Goal: Check status: Check status

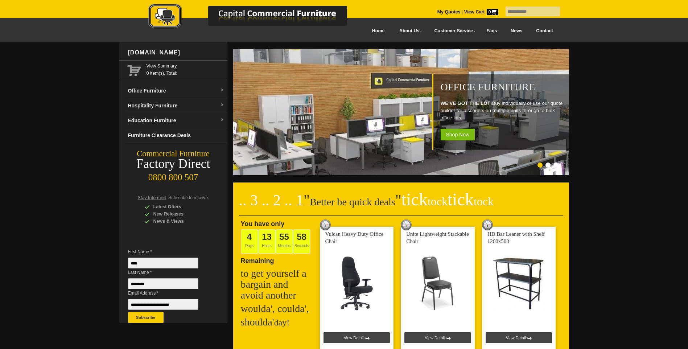
click at [525, 13] on input "text" at bounding box center [532, 12] width 54 height 10
type input "*******"
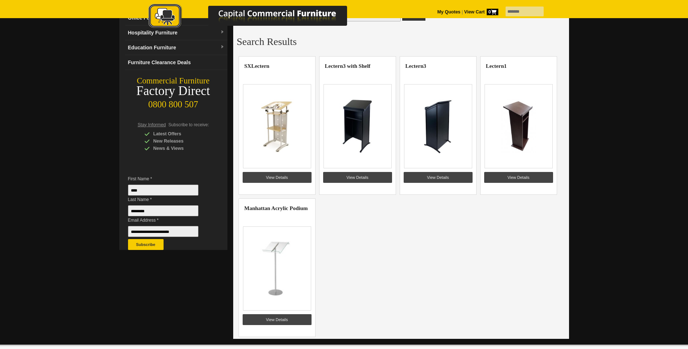
scroll to position [73, 0]
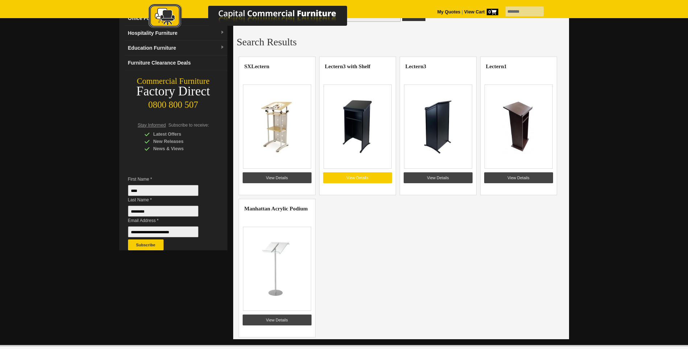
click at [354, 176] on link "View Details" at bounding box center [357, 177] width 69 height 11
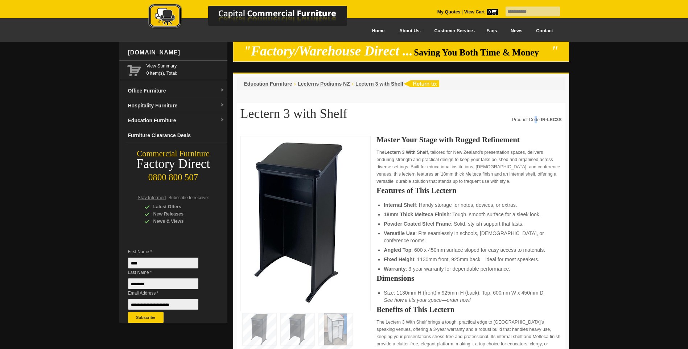
click at [534, 119] on div "Product Code: IR-LEC3S" at bounding box center [537, 119] width 50 height 7
drag, startPoint x: 510, startPoint y: 117, endPoint x: 560, endPoint y: 119, distance: 50.8
drag, startPoint x: 560, startPoint y: 119, endPoint x: 549, endPoint y: 120, distance: 11.3
copy div "Product Code: IR-LEC3S"
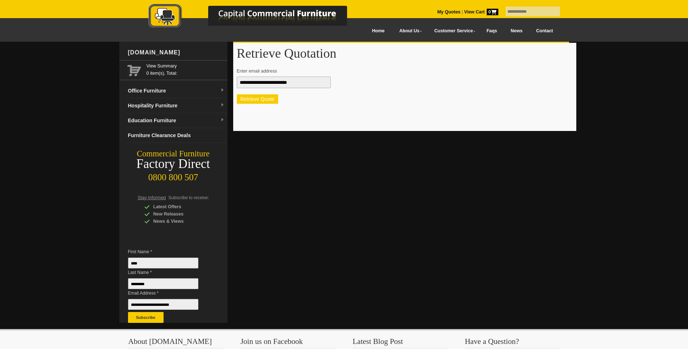
click at [249, 97] on button "Retrieve Quote" at bounding box center [257, 98] width 41 height 9
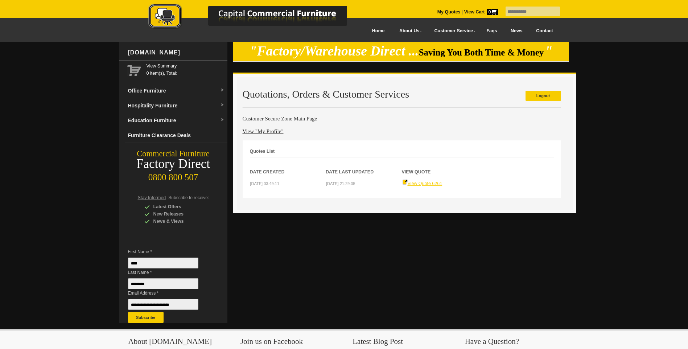
click at [423, 182] on link "View Quote 6261" at bounding box center [422, 183] width 40 height 5
